Goal: Task Accomplishment & Management: Manage account settings

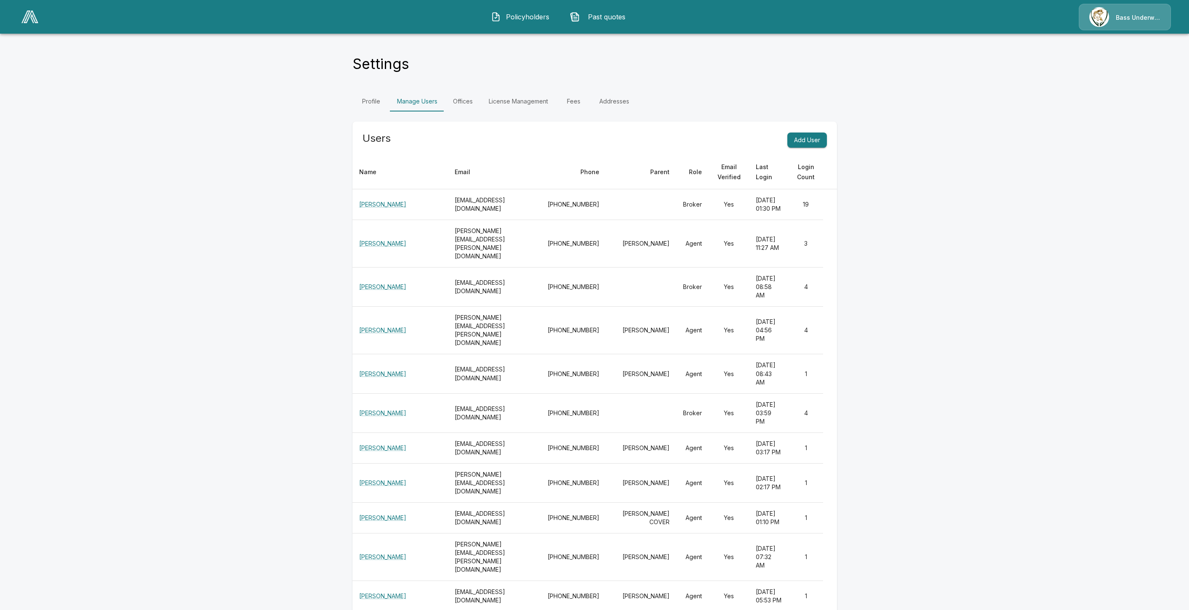
scroll to position [6180, 0]
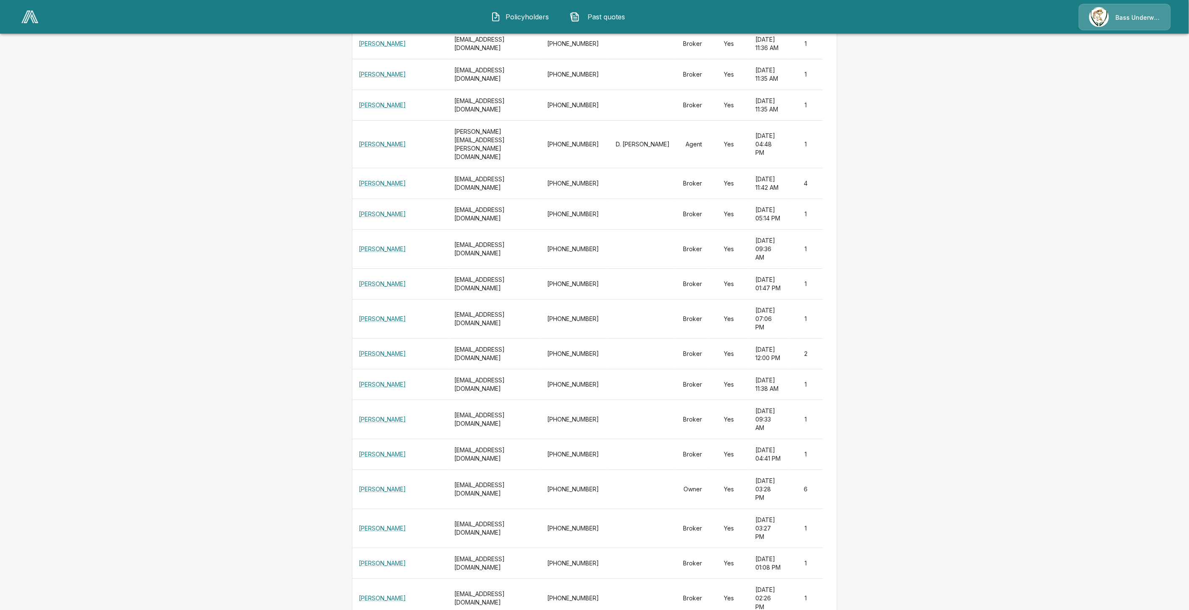
scroll to position [8756, 0]
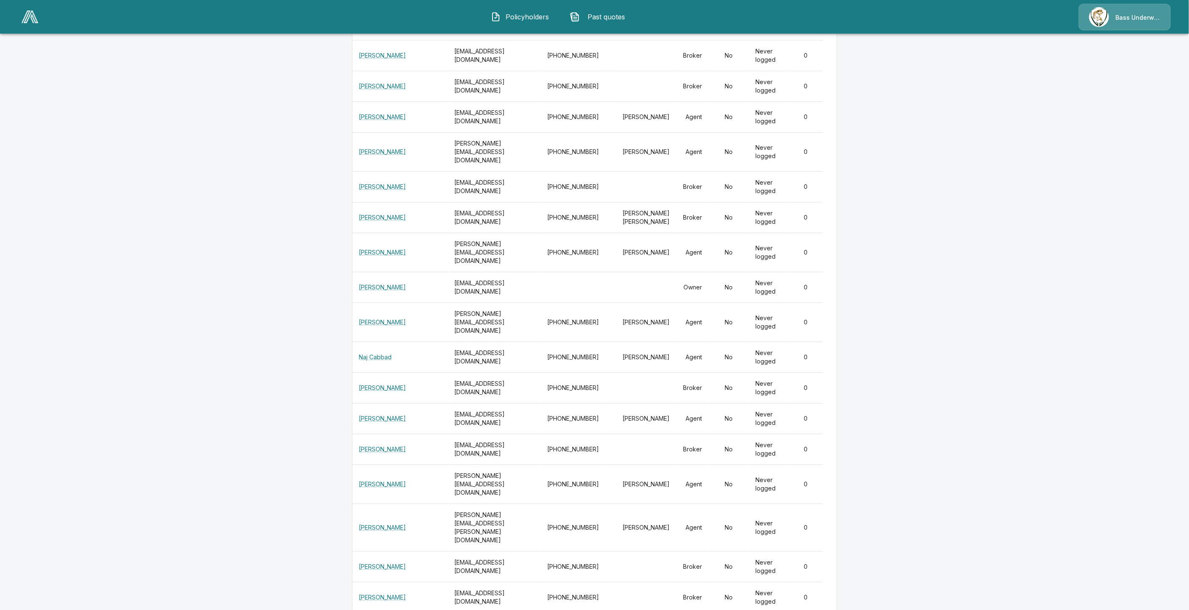
drag, startPoint x: 536, startPoint y: 307, endPoint x: 439, endPoint y: 306, distance: 96.8
copy th "[EMAIL_ADDRESS][DOMAIN_NAME]"
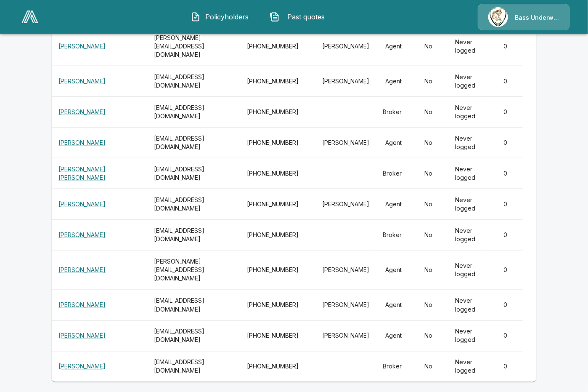
scroll to position [8564, 0]
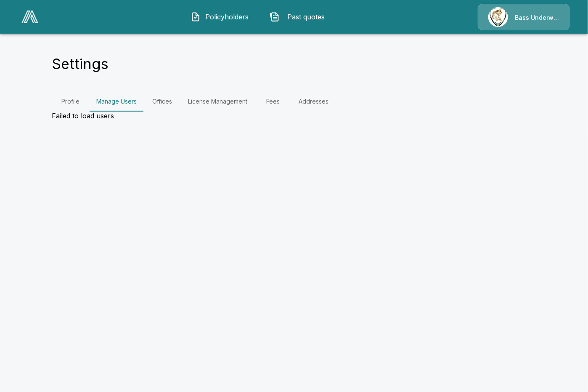
scroll to position [0, 0]
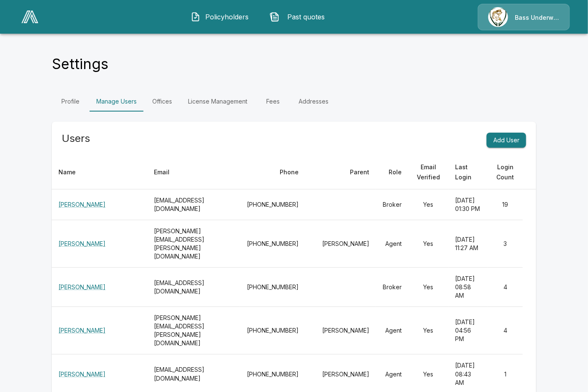
drag, startPoint x: 552, startPoint y: 66, endPoint x: 407, endPoint y: 32, distance: 148.4
